Goal: Transaction & Acquisition: Purchase product/service

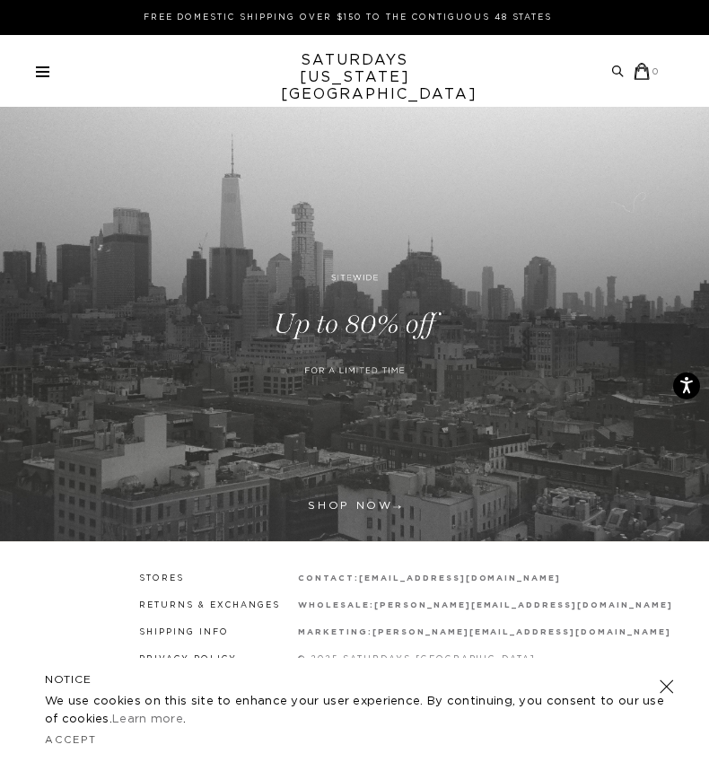
click at [48, 73] on link at bounding box center [42, 71] width 13 height 11
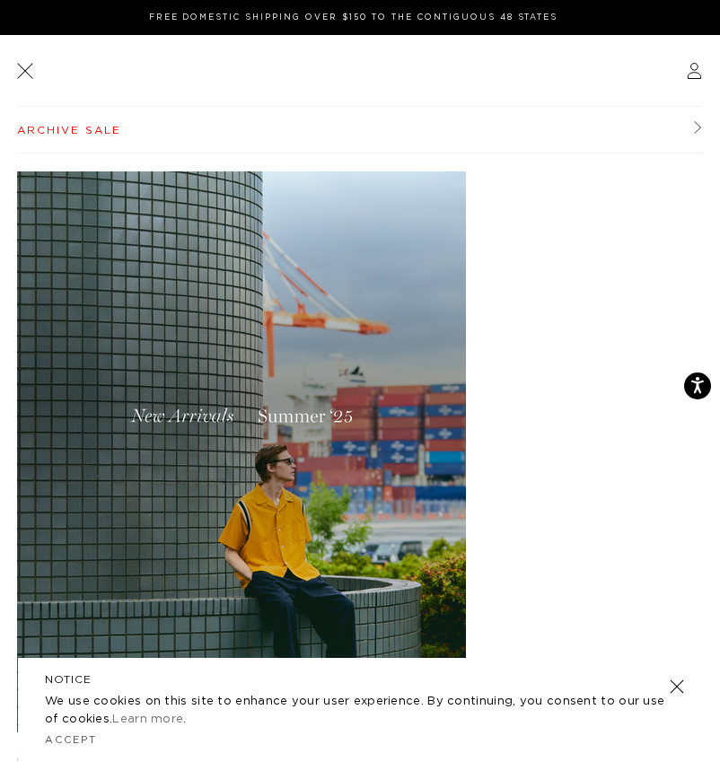
click at [53, 126] on link "Archive Sale" at bounding box center [359, 130] width 685 height 47
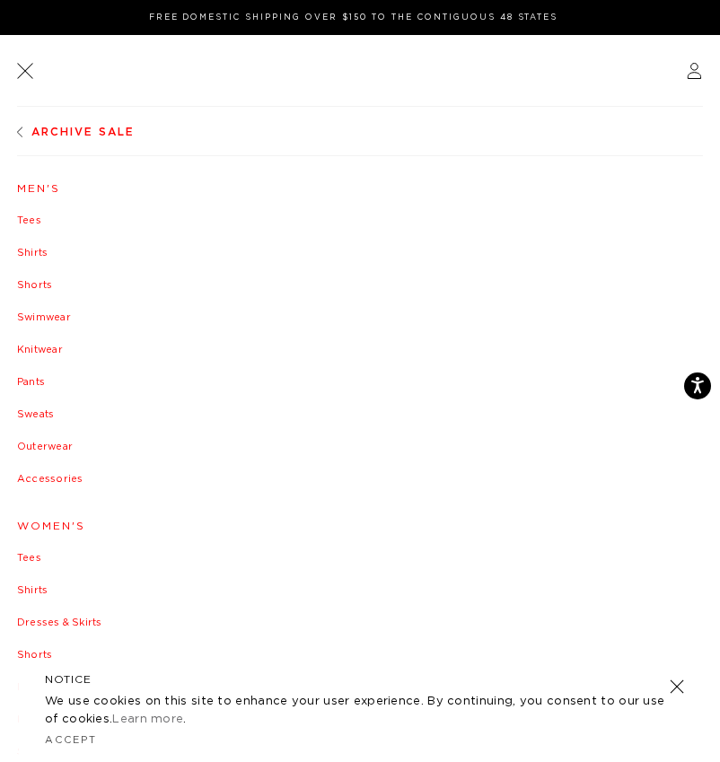
click at [34, 316] on link "Swimwear" at bounding box center [360, 317] width 686 height 11
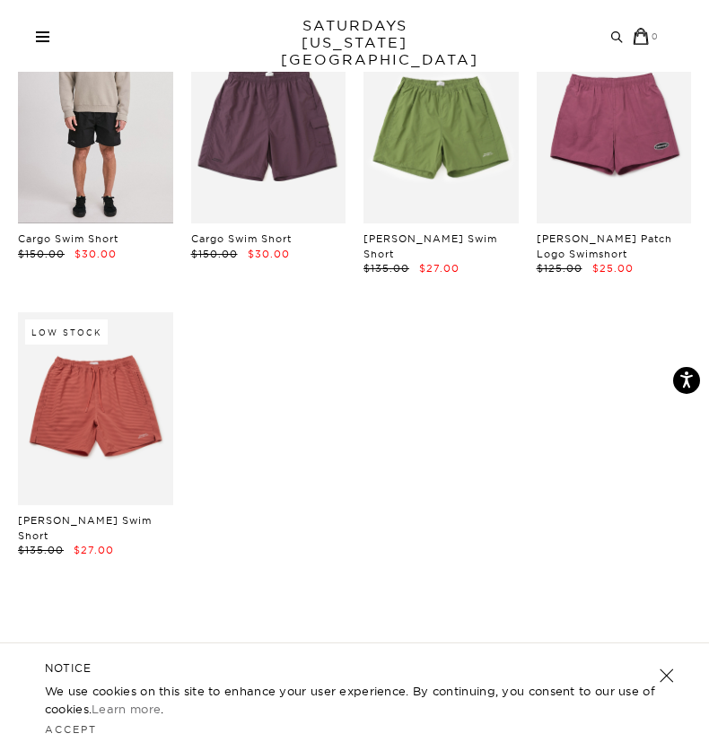
scroll to position [721, 0]
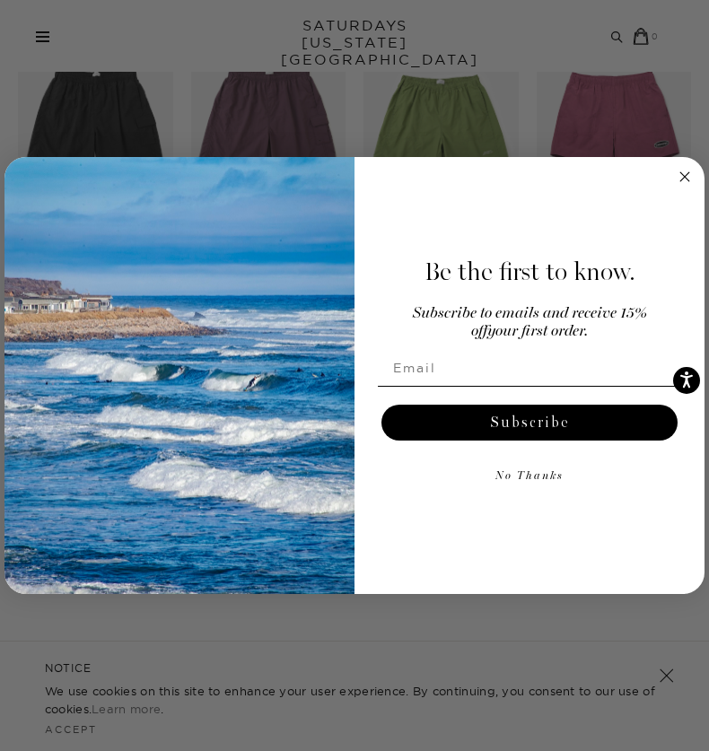
click at [686, 172] on circle "Close dialog" at bounding box center [685, 176] width 21 height 21
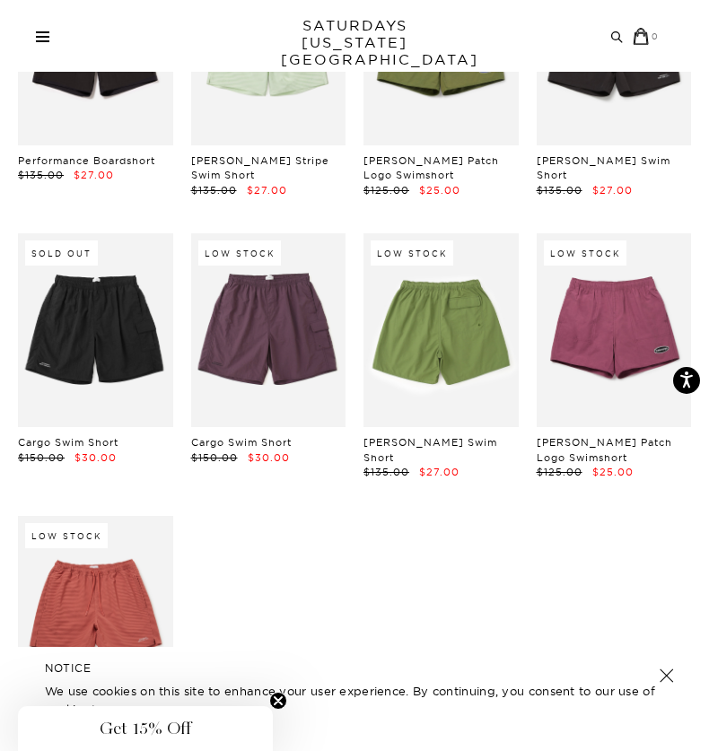
scroll to position [514, 0]
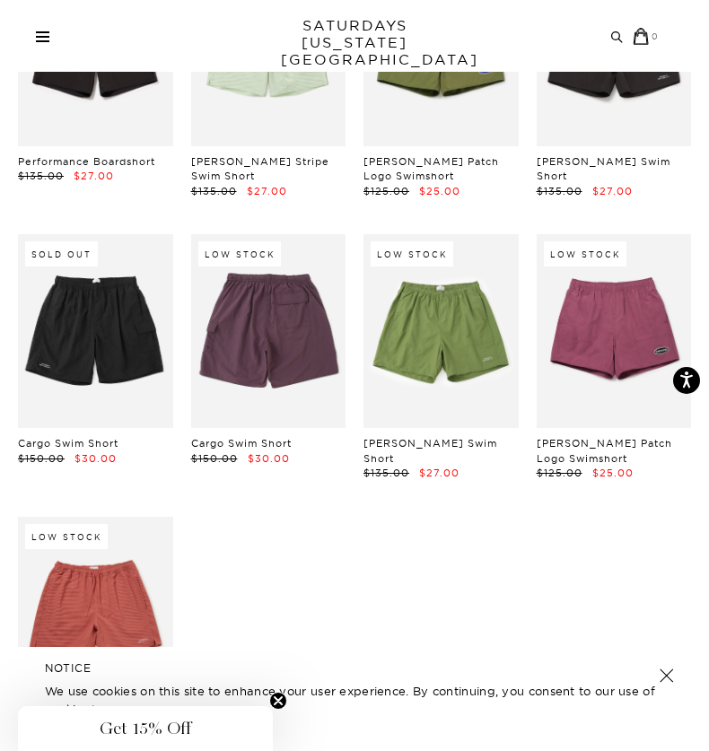
click at [257, 345] on link at bounding box center [268, 331] width 155 height 194
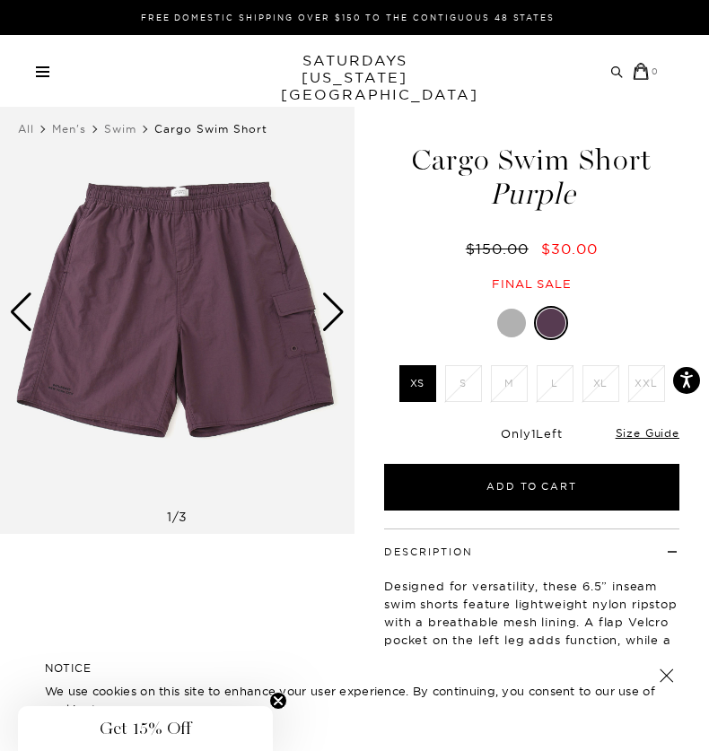
click at [505, 319] on div at bounding box center [511, 323] width 29 height 29
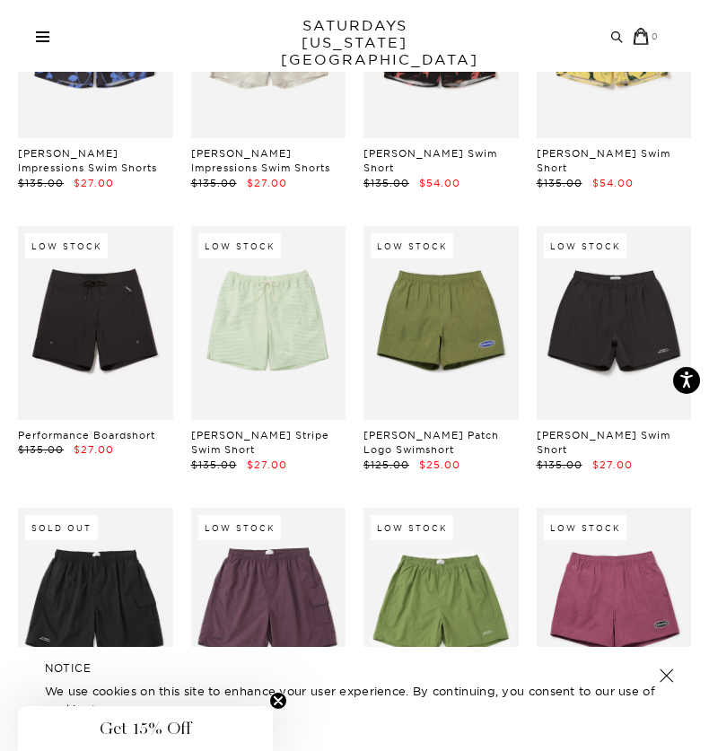
scroll to position [233, 0]
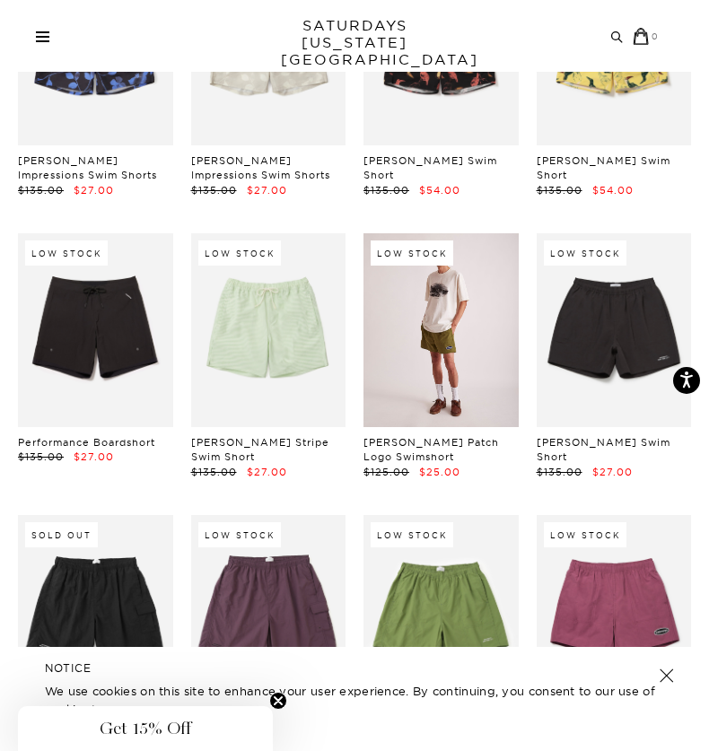
click at [443, 349] on link at bounding box center [441, 330] width 155 height 194
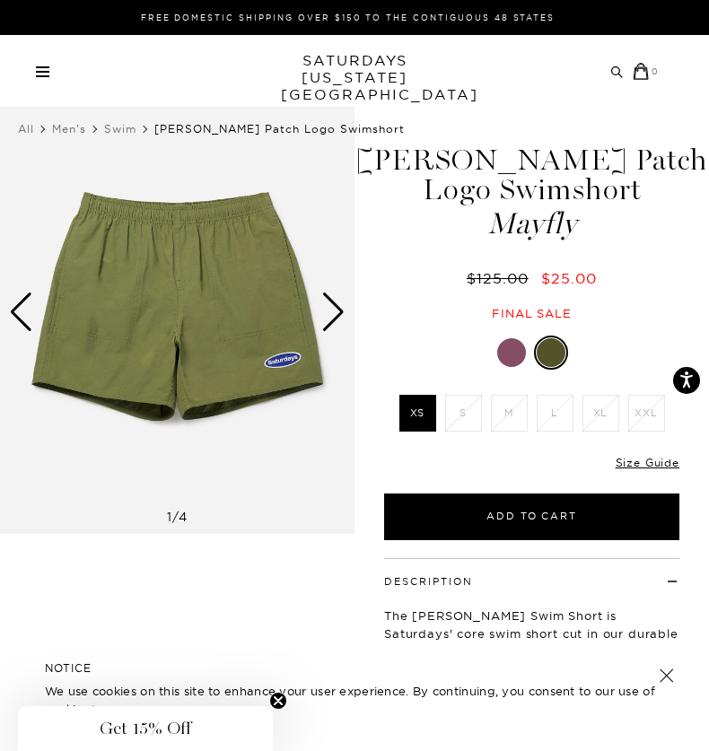
click at [511, 340] on div at bounding box center [511, 352] width 29 height 29
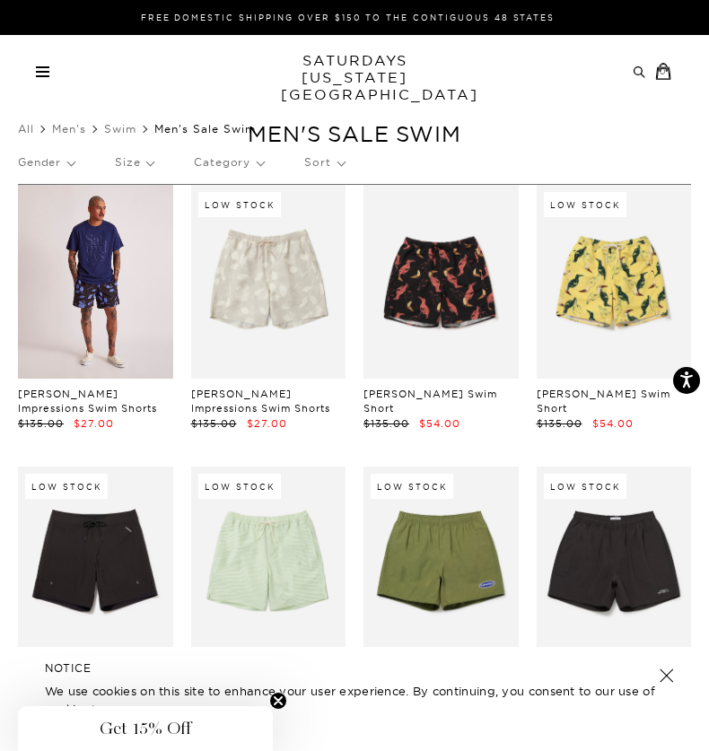
click at [125, 236] on link at bounding box center [95, 282] width 155 height 194
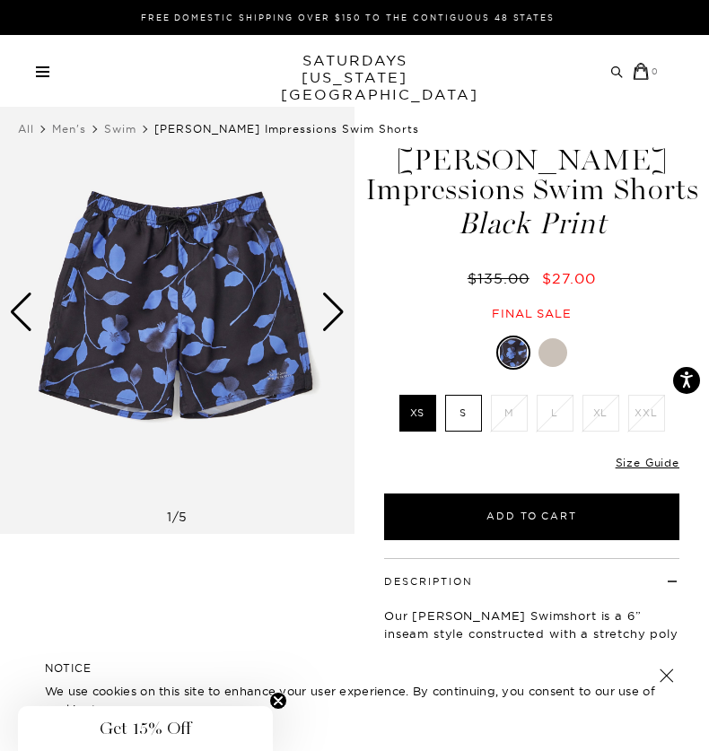
click at [465, 408] on label "S" at bounding box center [463, 413] width 37 height 37
click at [0, 0] on input "S" at bounding box center [0, 0] width 0 height 0
